Goal: Information Seeking & Learning: Check status

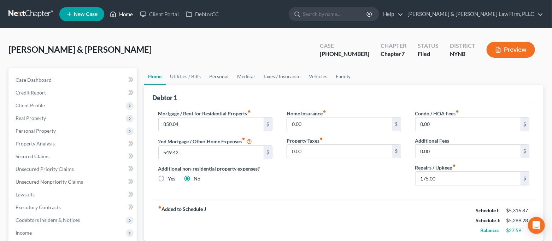
click at [123, 18] on link "Home" at bounding box center [121, 14] width 30 height 13
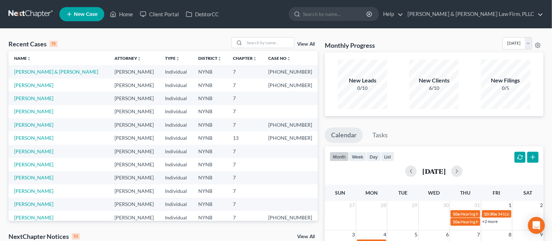
click at [128, 39] on div "Recent Cases 15 View All" at bounding box center [162, 44] width 309 height 14
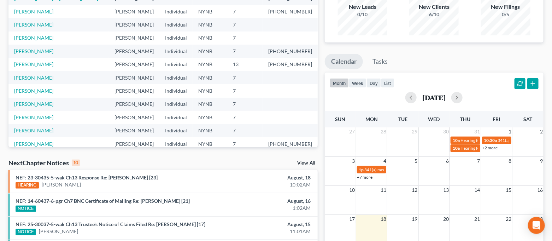
scroll to position [188, 0]
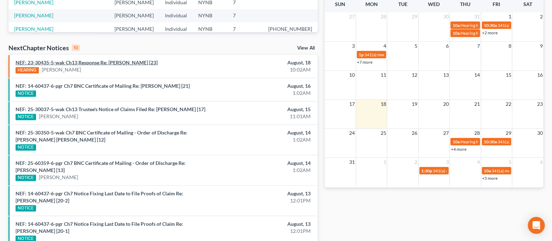
click at [120, 63] on link "NEF: 23-30435-5-wak Ch13 Response Re: [PERSON_NAME] [23]" at bounding box center [87, 62] width 142 height 6
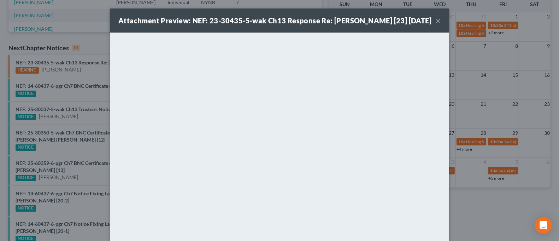
click at [436, 25] on button "×" at bounding box center [438, 20] width 5 height 8
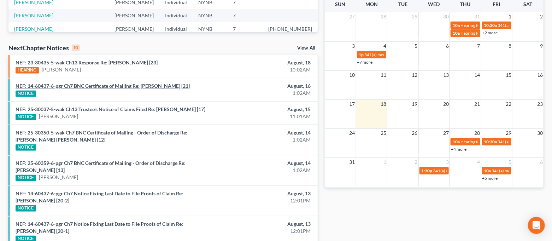
scroll to position [0, 0]
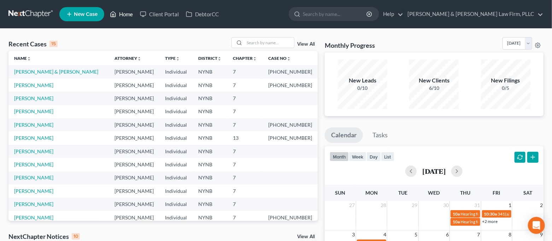
click at [126, 18] on link "Home" at bounding box center [121, 14] width 30 height 13
click at [30, 215] on link "[PERSON_NAME]" at bounding box center [33, 217] width 39 height 6
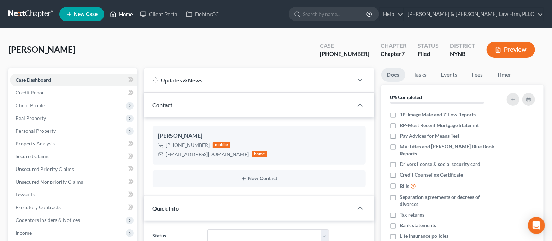
click at [115, 19] on link "Home" at bounding box center [121, 14] width 30 height 13
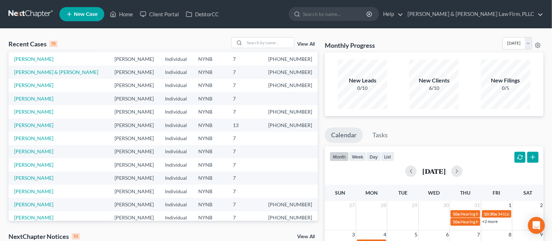
scroll to position [48, 0]
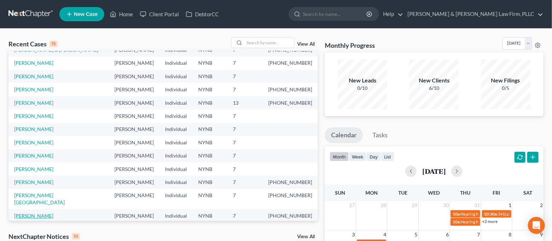
click at [43, 212] on link "[PERSON_NAME]" at bounding box center [33, 215] width 39 height 6
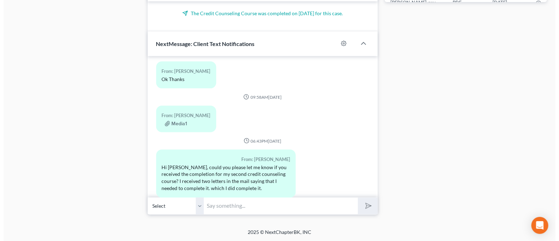
scroll to position [909, 0]
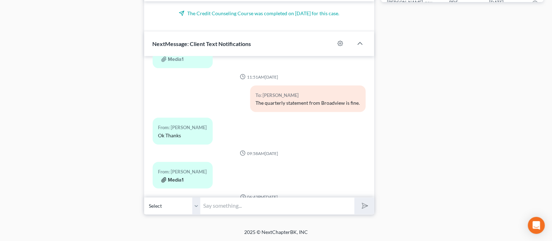
click at [177, 177] on button "Media1" at bounding box center [172, 180] width 23 height 6
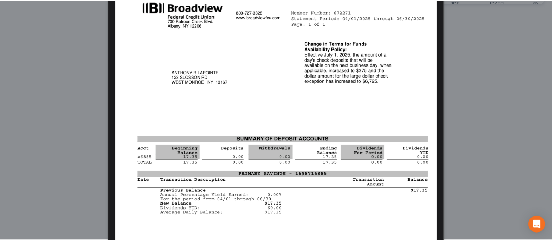
scroll to position [94, 0]
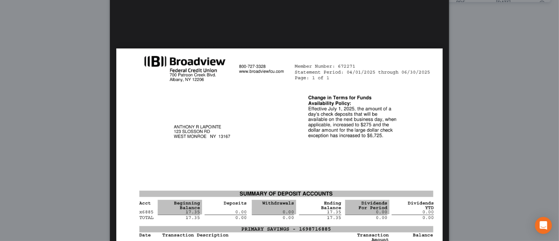
click at [479, 109] on div "Attachment Preview: Media1 [DATE] A copy of this images is also saved in the ca…" at bounding box center [279, 120] width 559 height 241
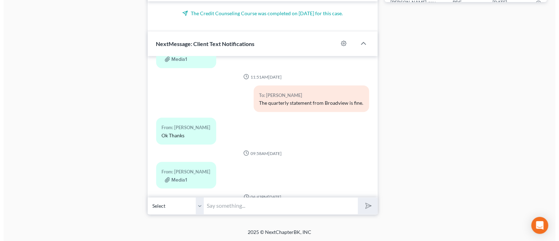
scroll to position [862, 0]
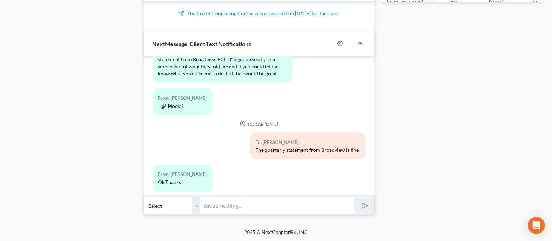
click at [172, 103] on button "Media1" at bounding box center [172, 106] width 23 height 6
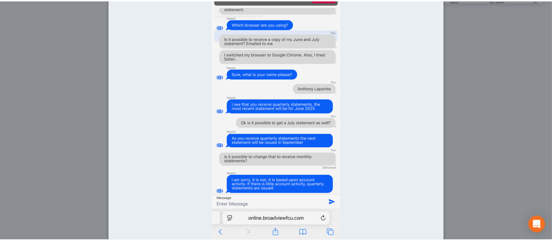
scroll to position [94, 0]
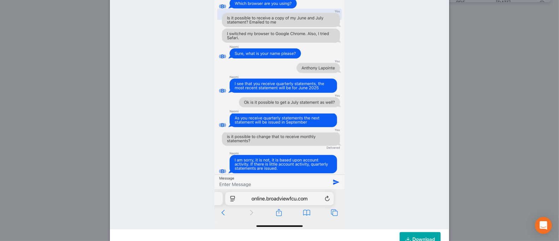
click at [503, 144] on div "Attachment Preview: Media1 [DATE] A copy of this images is also saved in the ca…" at bounding box center [279, 120] width 559 height 241
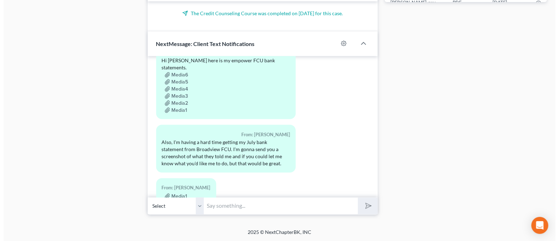
scroll to position [721, 0]
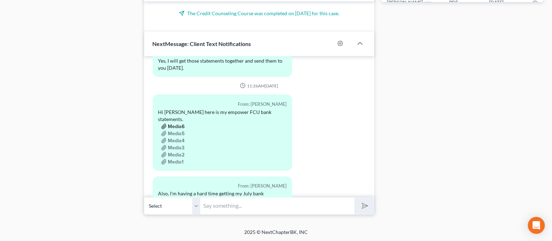
click at [181, 124] on button "Media6" at bounding box center [173, 127] width 24 height 6
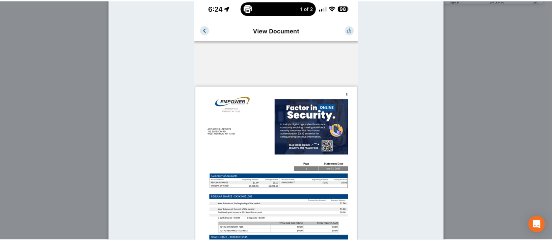
scroll to position [0, 0]
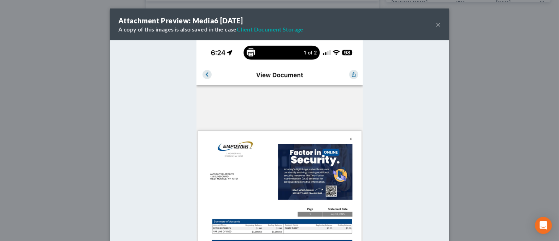
click at [478, 134] on div "Attachment Preview: Media6 [DATE] A copy of this images is also saved in the ca…" at bounding box center [279, 120] width 559 height 241
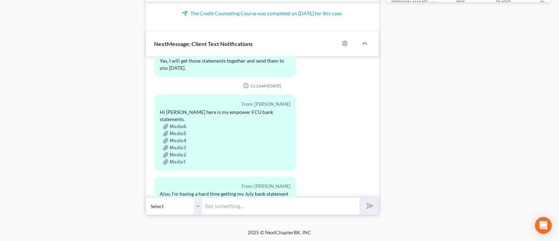
scroll to position [721, 0]
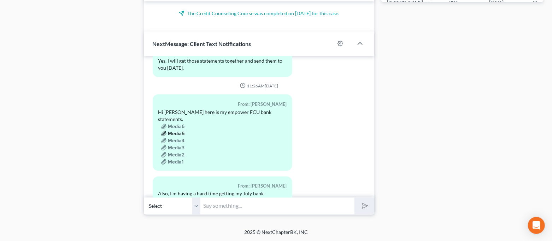
click at [183, 131] on button "Media5" at bounding box center [173, 134] width 24 height 6
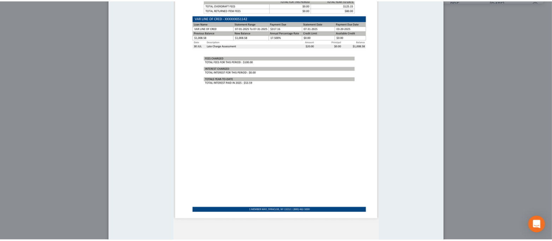
scroll to position [141, 0]
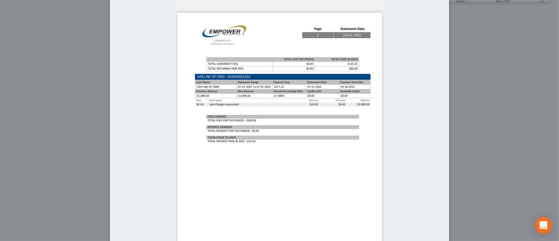
click at [479, 97] on div "Attachment Preview: Media5 [DATE] A copy of this images is also saved in the ca…" at bounding box center [279, 120] width 559 height 241
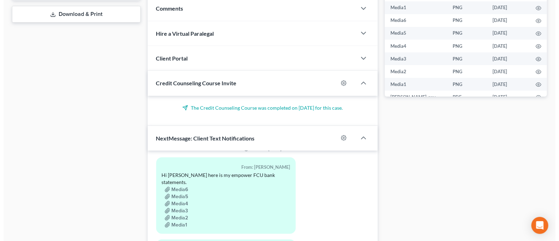
scroll to position [768, 0]
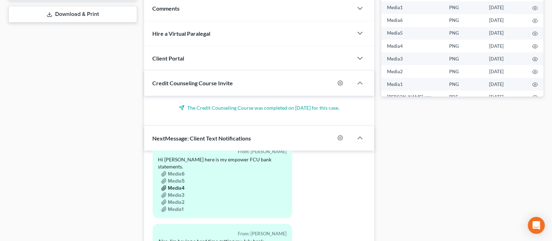
click at [178, 185] on button "Media4" at bounding box center [173, 188] width 24 height 6
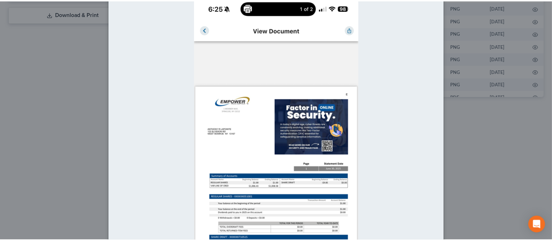
scroll to position [94, 0]
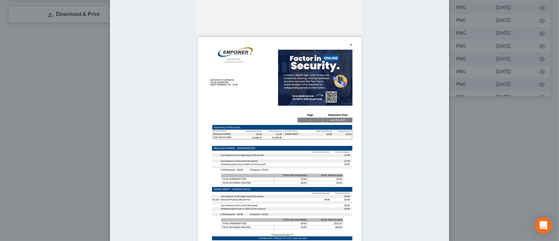
click at [477, 150] on div "Attachment Preview: Media4 [DATE] A copy of this images is also saved in the ca…" at bounding box center [279, 120] width 559 height 241
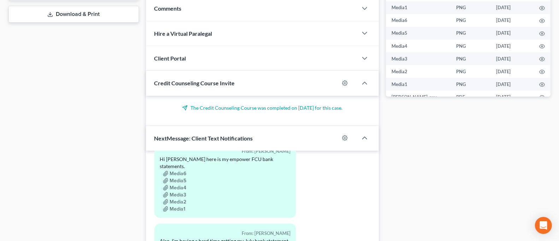
scroll to position [768, 0]
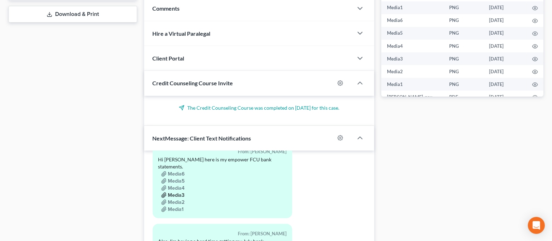
click at [182, 192] on button "Media3" at bounding box center [173, 195] width 24 height 6
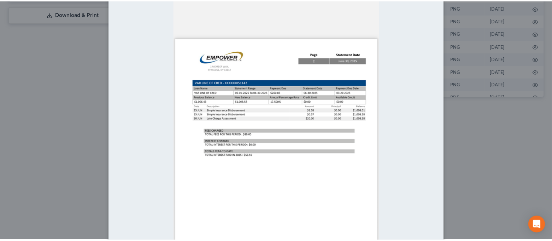
scroll to position [141, 0]
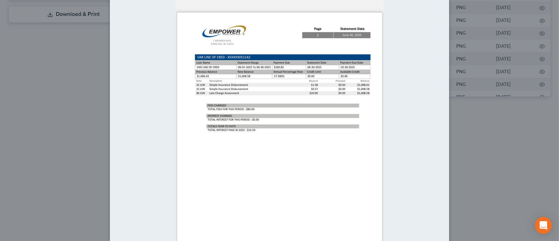
click at [522, 160] on div "Attachment Preview: Media3 [DATE] A copy of this images is also saved in the ca…" at bounding box center [279, 120] width 559 height 241
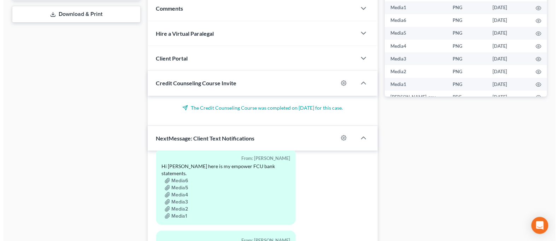
scroll to position [768, 0]
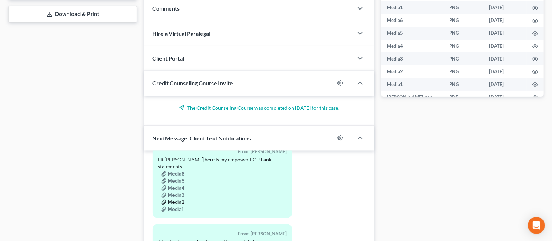
click at [180, 199] on button "Media2" at bounding box center [173, 202] width 24 height 6
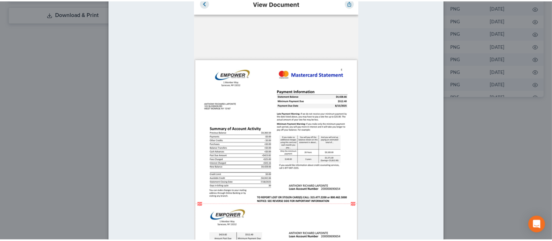
scroll to position [94, 0]
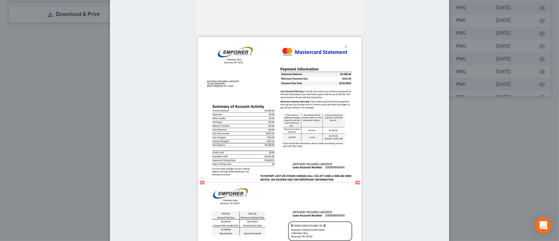
click at [481, 163] on div "Attachment Preview: Media2 [DATE] A copy of this images is also saved in the ca…" at bounding box center [279, 120] width 559 height 241
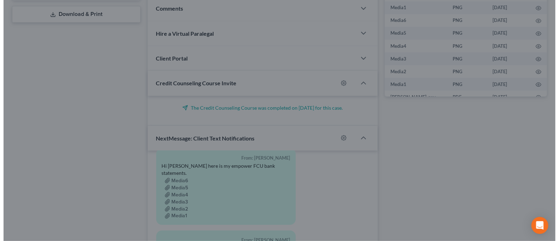
scroll to position [768, 0]
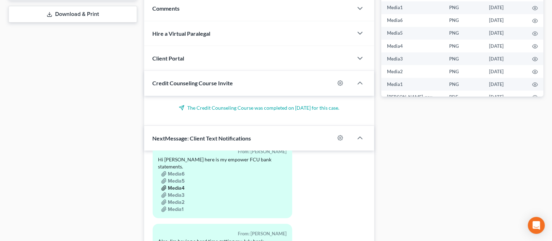
click at [182, 185] on button "Media4" at bounding box center [173, 188] width 24 height 6
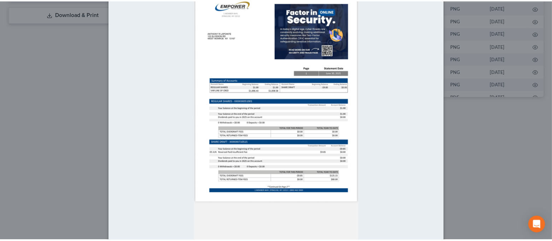
scroll to position [94, 0]
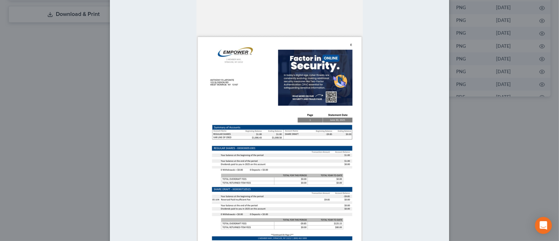
click at [494, 148] on div "Attachment Preview: Media4 [DATE] A copy of this images is also saved in the ca…" at bounding box center [279, 120] width 559 height 241
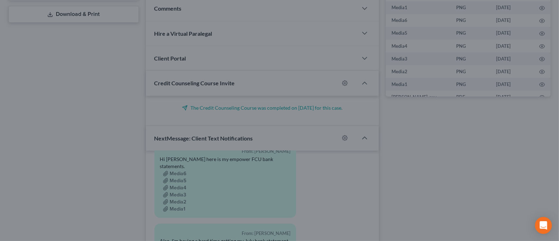
scroll to position [768, 0]
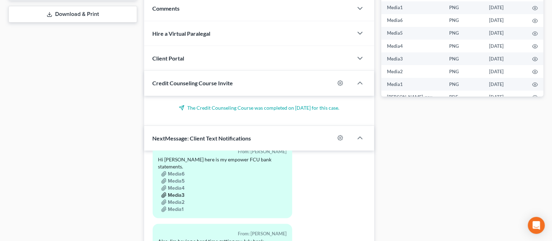
click at [181, 192] on button "Media3" at bounding box center [173, 195] width 24 height 6
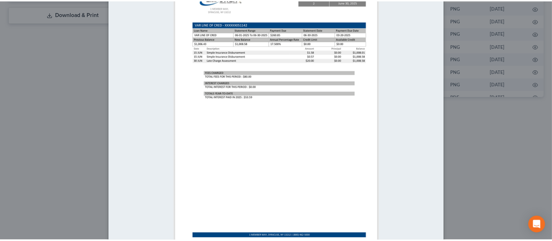
scroll to position [188, 0]
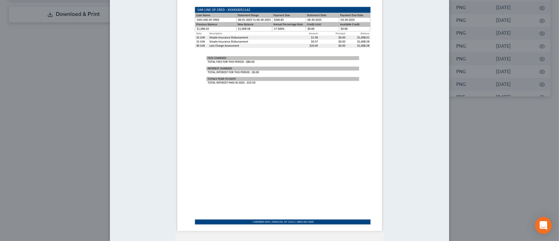
click at [484, 120] on div "Attachment Preview: Media3 [DATE] A copy of this images is also saved in the ca…" at bounding box center [279, 120] width 559 height 241
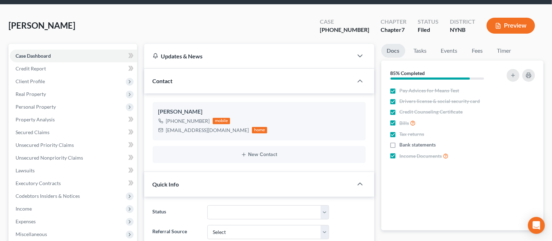
scroll to position [0, 0]
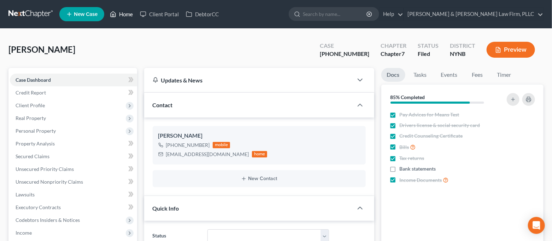
click at [132, 15] on link "Home" at bounding box center [121, 14] width 30 height 13
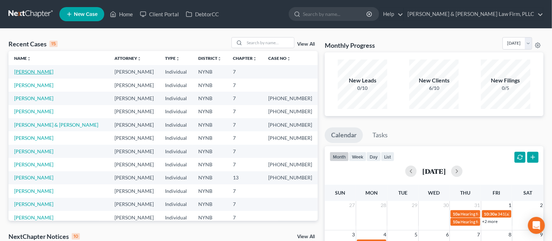
click at [37, 74] on link "[PERSON_NAME]" at bounding box center [33, 72] width 39 height 6
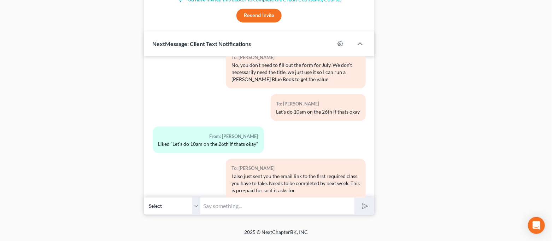
scroll to position [2350, 0]
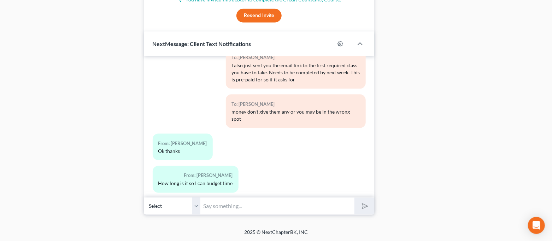
click at [249, 203] on input "text" at bounding box center [278, 205] width 154 height 17
drag, startPoint x: 74, startPoint y: 171, endPoint x: 74, endPoint y: 165, distance: 5.7
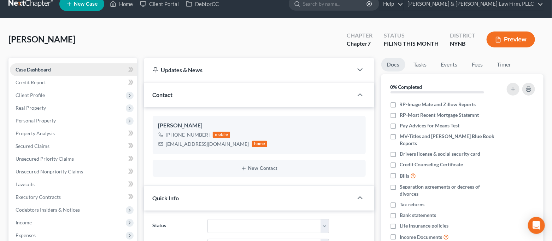
scroll to position [0, 0]
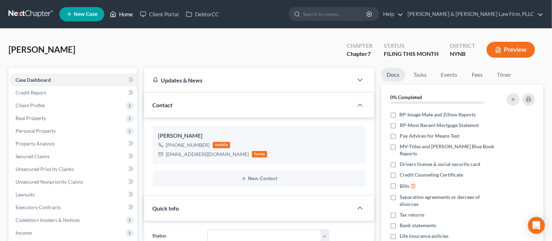
click at [118, 15] on link "Home" at bounding box center [121, 14] width 30 height 13
